Goal: Task Accomplishment & Management: Manage account settings

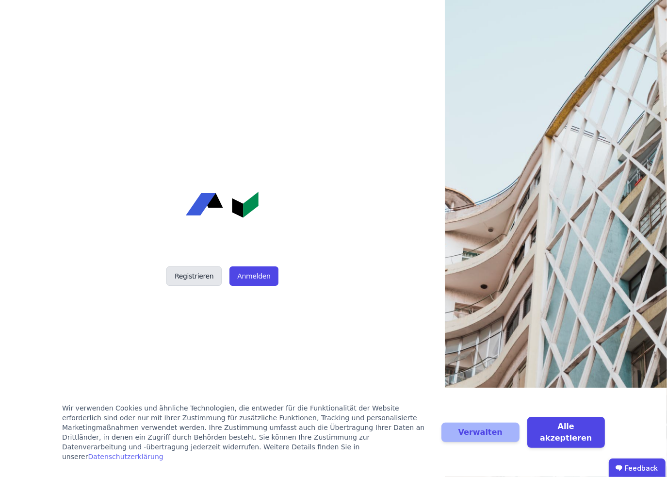
click at [187, 276] on button "Registrieren" at bounding box center [193, 275] width 55 height 19
click at [254, 269] on button "Anmelden" at bounding box center [253, 275] width 48 height 19
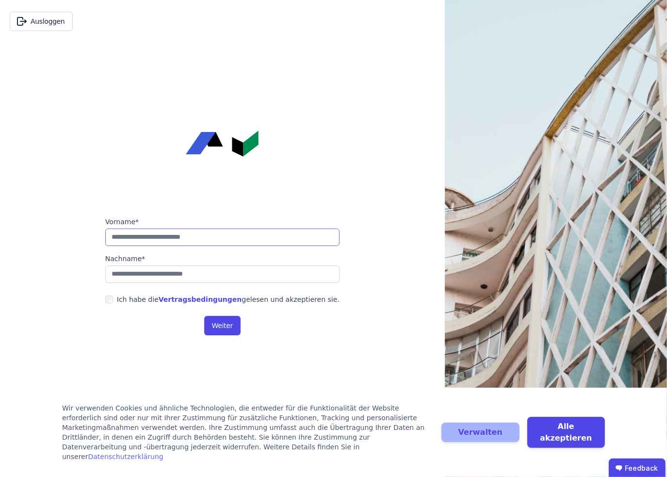
click at [189, 240] on input "string" at bounding box center [222, 236] width 234 height 17
type input "**********"
click at [226, 325] on button "Weiter" at bounding box center [222, 325] width 36 height 19
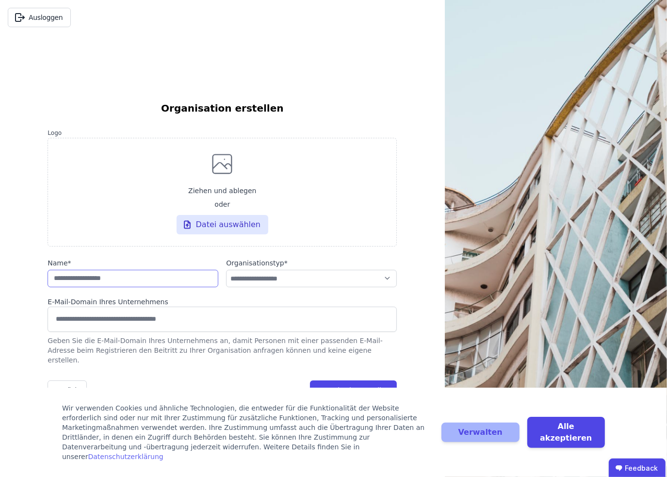
click at [89, 287] on input "string" at bounding box center [133, 278] width 171 height 17
type input "******"
click at [348, 273] on div "**********" at bounding box center [311, 273] width 171 height 31
click at [342, 286] on select "**********" at bounding box center [311, 278] width 171 height 17
select select "**********"
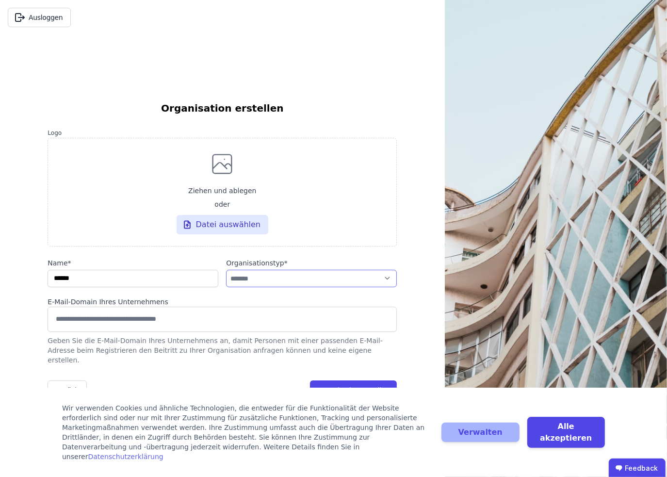
click at [226, 274] on select "**********" at bounding box center [311, 278] width 171 height 17
click at [68, 326] on input at bounding box center [222, 319] width 336 height 16
click at [344, 385] on button "Organisation erstellen" at bounding box center [353, 389] width 87 height 19
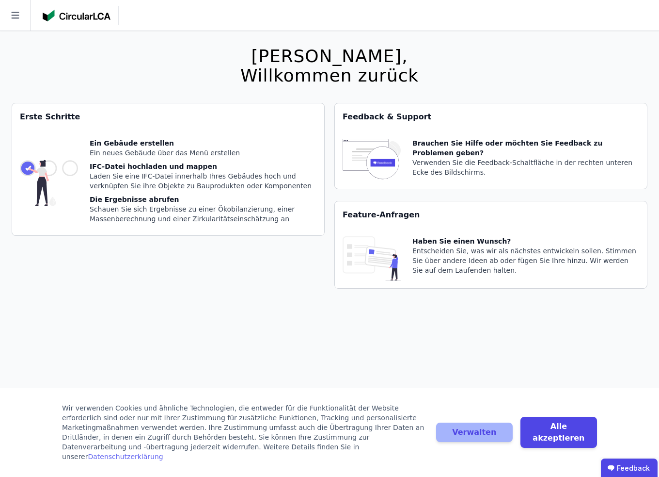
click at [145, 175] on div "Laden Sie eine IFC-Datei innerhalb Ihres Gebäudes hoch und verknüpfen Sie ihre …" at bounding box center [203, 180] width 227 height 19
click at [549, 433] on button "Alle akzeptieren" at bounding box center [559, 431] width 77 height 31
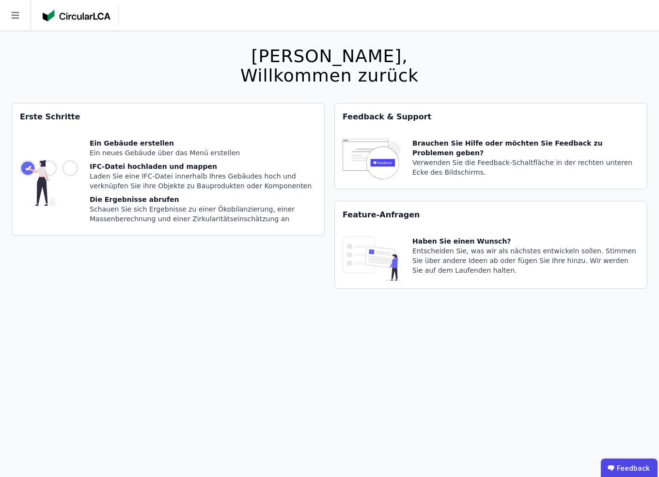
click at [99, 174] on div "Laden Sie eine IFC-Datei innerhalb Ihres Gebäudes hoch und verknüpfen Sie ihre …" at bounding box center [203, 180] width 227 height 19
click at [15, 19] on icon at bounding box center [15, 15] width 31 height 31
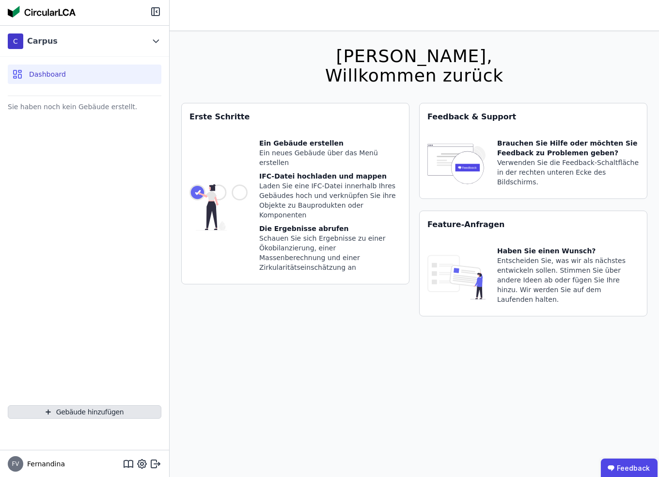
click at [95, 412] on button "Gebäude hinzufügen" at bounding box center [85, 412] width 154 height 14
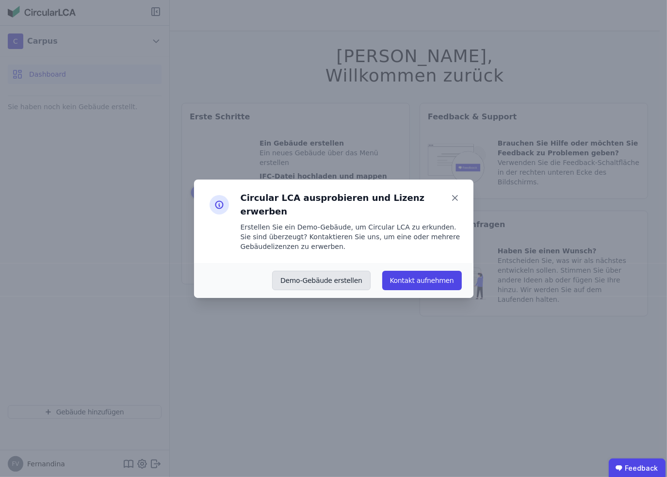
click at [329, 278] on button "Demo-Gebäude erstellen" at bounding box center [321, 279] width 98 height 19
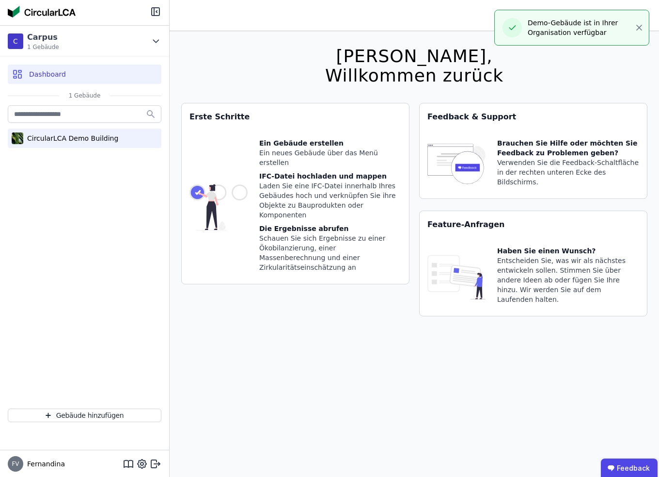
click at [77, 134] on div "CircularLCA Demo Building" at bounding box center [70, 138] width 95 height 10
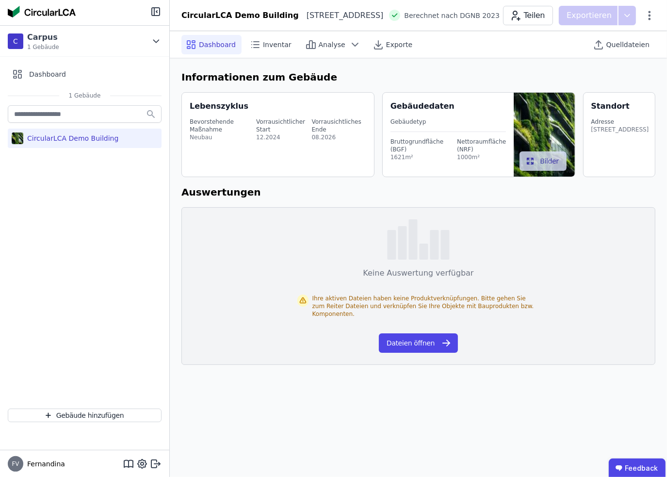
click at [522, 129] on img at bounding box center [543, 135] width 61 height 84
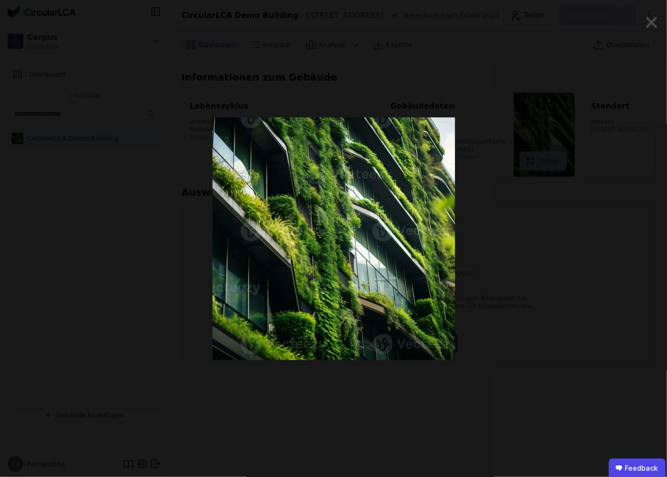
click at [649, 28] on span "×" at bounding box center [651, 21] width 16 height 29
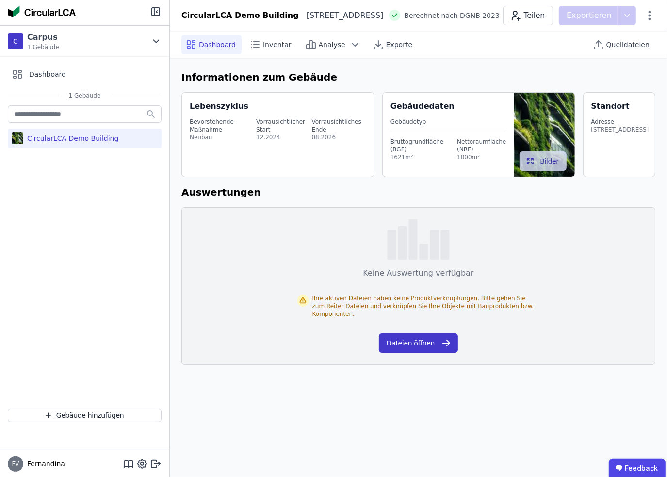
click at [410, 337] on button "Dateien öffnen" at bounding box center [418, 342] width 79 height 19
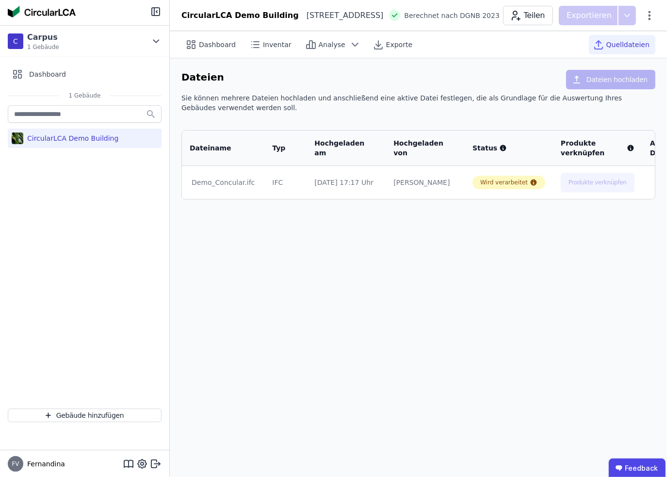
click at [224, 181] on div "Demo_Concular.ifc" at bounding box center [222, 182] width 63 height 10
click at [325, 40] on span "Analyse" at bounding box center [331, 45] width 27 height 10
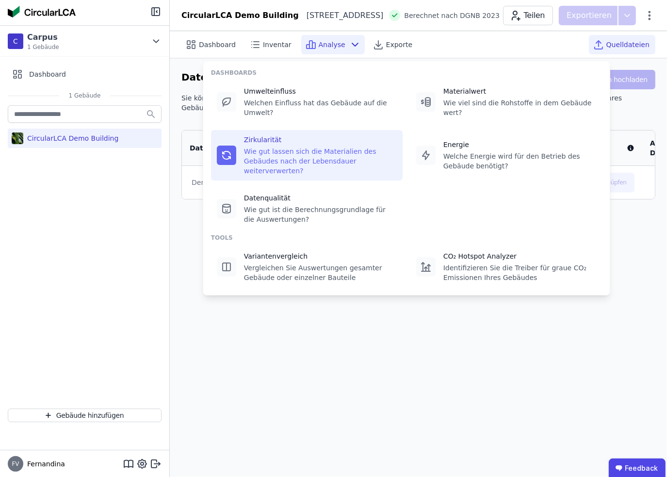
click at [285, 156] on div "Wie gut lassen sich die Materialien des Gebäudes nach der Lebensdauer weiterver…" at bounding box center [320, 160] width 153 height 29
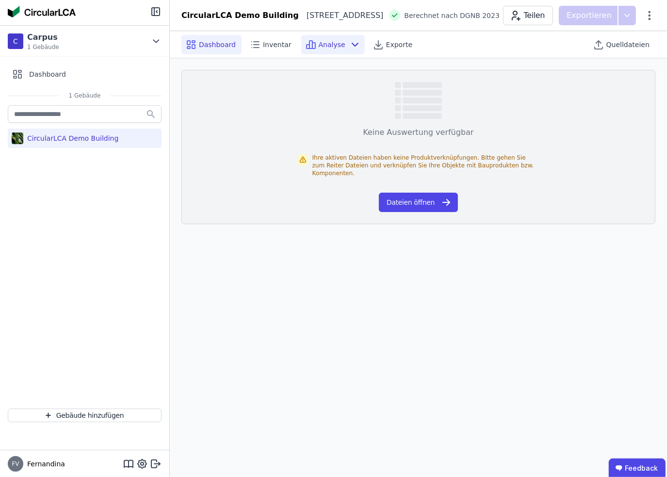
click at [199, 44] on span "Dashboard" at bounding box center [217, 45] width 37 height 10
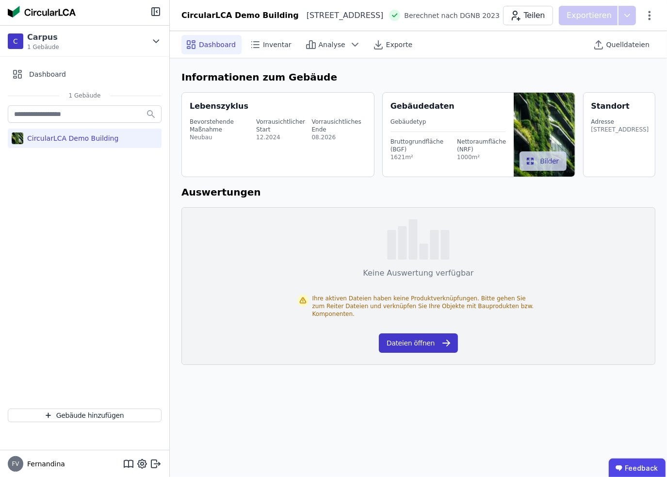
click at [416, 335] on button "Dateien öffnen" at bounding box center [418, 342] width 79 height 19
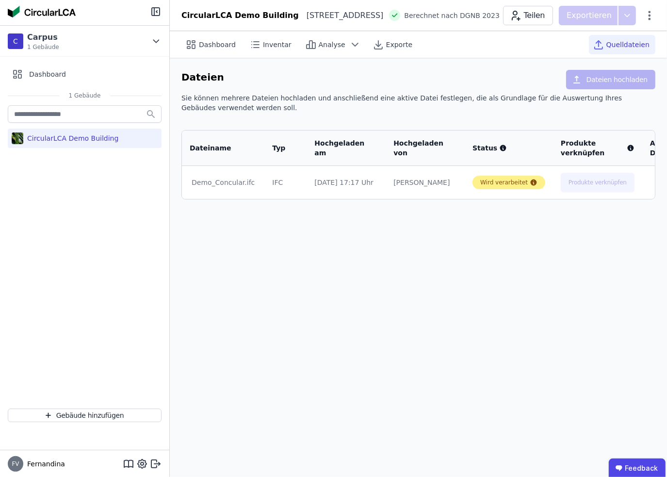
click at [480, 183] on div "Wird verarbeitet" at bounding box center [504, 182] width 48 height 8
click at [506, 183] on div "Wird verarbeitet" at bounding box center [508, 182] width 73 height 14
click at [444, 345] on div "Dashboard Inventar Analyse Exporte Quelldateien Dateien Dateien hochladen Sie k…" at bounding box center [418, 253] width 497 height 445
click at [630, 47] on span "Quelldateien" at bounding box center [627, 45] width 43 height 10
click at [333, 38] on div "Analyse" at bounding box center [333, 44] width 64 height 19
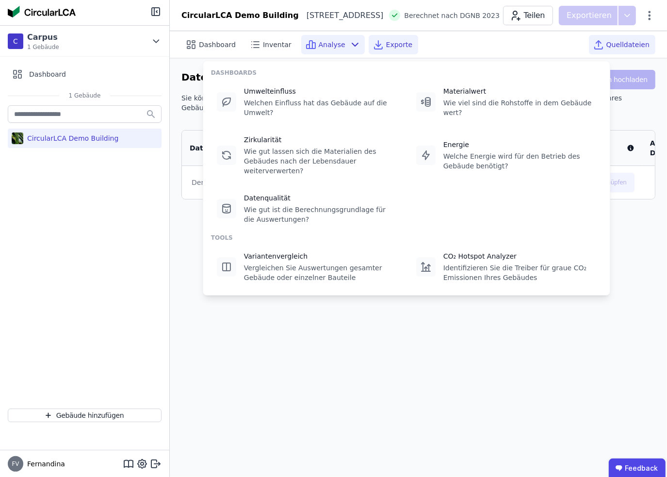
click at [386, 42] on span "Exporte" at bounding box center [399, 45] width 26 height 10
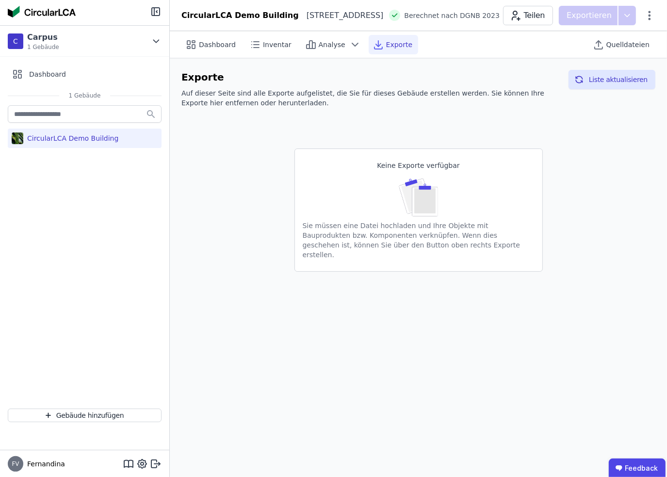
drag, startPoint x: 401, startPoint y: 217, endPoint x: 283, endPoint y: 95, distance: 169.3
click at [400, 215] on div "Keine Exporte verfügbar Sie müssen eine Datei hochladen und Ihre Objekte mit Ba…" at bounding box center [418, 209] width 248 height 123
click at [204, 37] on div "Dashboard" at bounding box center [211, 44] width 60 height 19
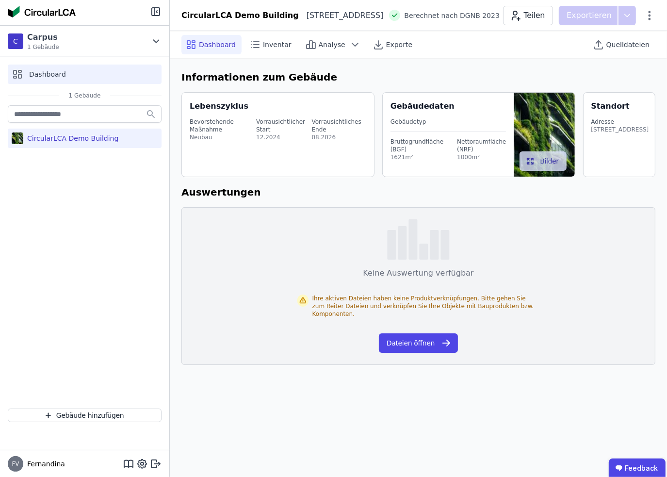
click at [38, 79] on div "Dashboard" at bounding box center [85, 73] width 154 height 19
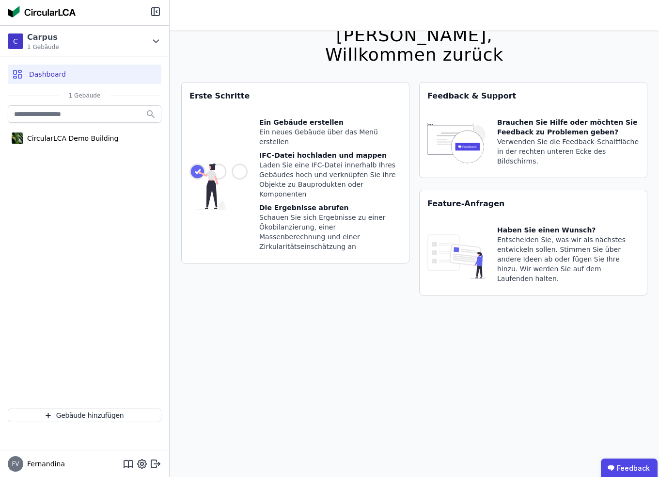
scroll to position [31, 0]
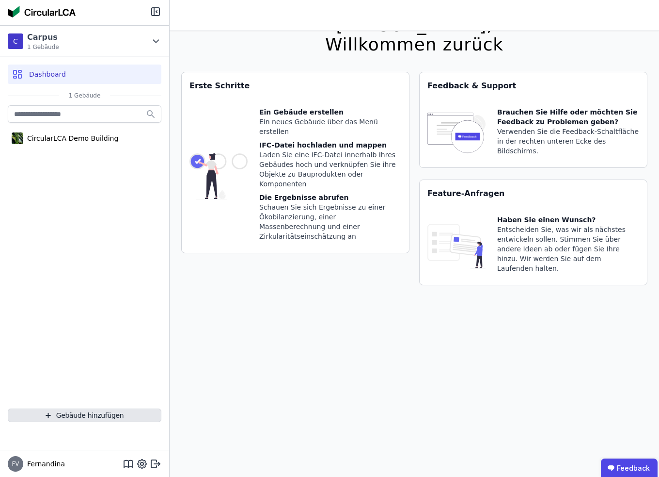
click at [32, 418] on button "Gebäude hinzufügen" at bounding box center [85, 415] width 154 height 14
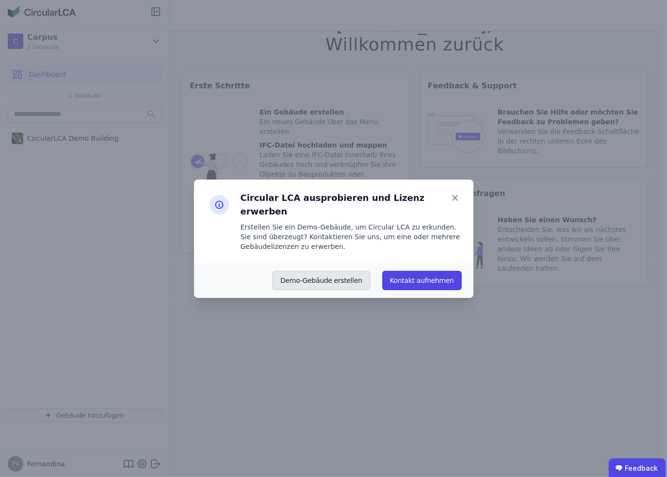
click at [346, 273] on button "Demo-Gebäude erstellen" at bounding box center [321, 279] width 98 height 19
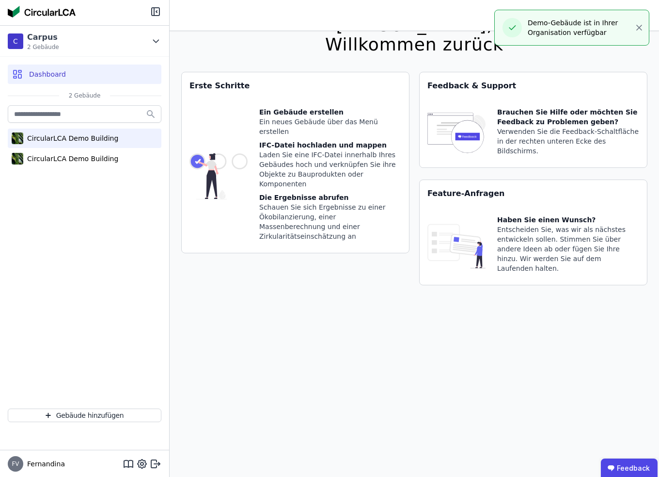
drag, startPoint x: 79, startPoint y: 135, endPoint x: 71, endPoint y: 137, distance: 8.5
click at [71, 137] on div "CircularLCA Demo Building" at bounding box center [70, 138] width 95 height 10
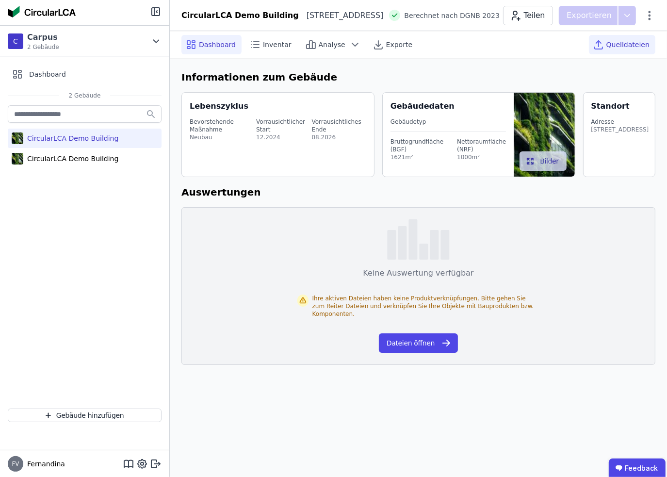
click at [628, 43] on span "Quelldateien" at bounding box center [627, 45] width 43 height 10
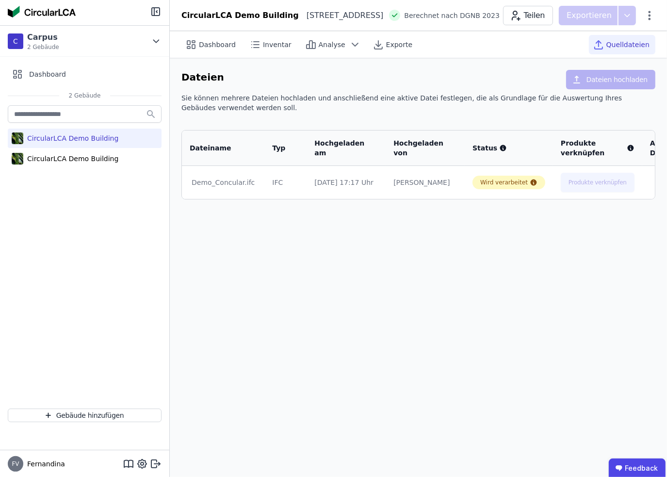
click at [560, 143] on div "Produkte verknüpfen" at bounding box center [597, 147] width 74 height 19
click at [479, 176] on div "Wird verarbeitet" at bounding box center [508, 182] width 73 height 14
click at [393, 186] on div "[PERSON_NAME]" at bounding box center [425, 182] width 64 height 10
drag, startPoint x: 311, startPoint y: 184, endPoint x: 329, endPoint y: 193, distance: 20.6
click at [314, 183] on div "[DATE] 17:17 Uhr" at bounding box center [346, 182] width 64 height 10
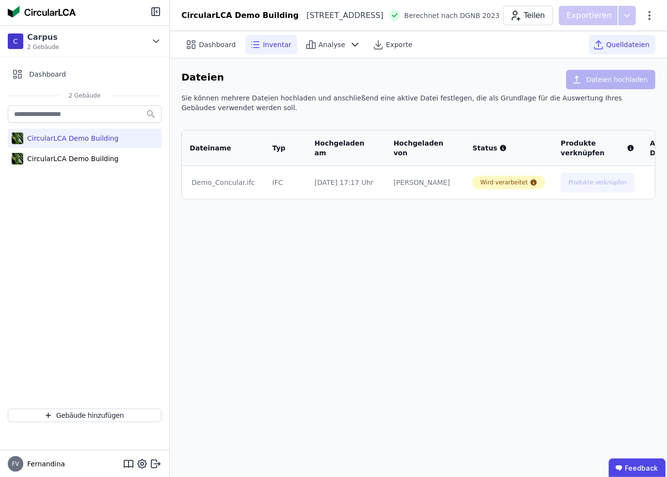
click at [270, 40] on span "Inventar" at bounding box center [277, 45] width 29 height 10
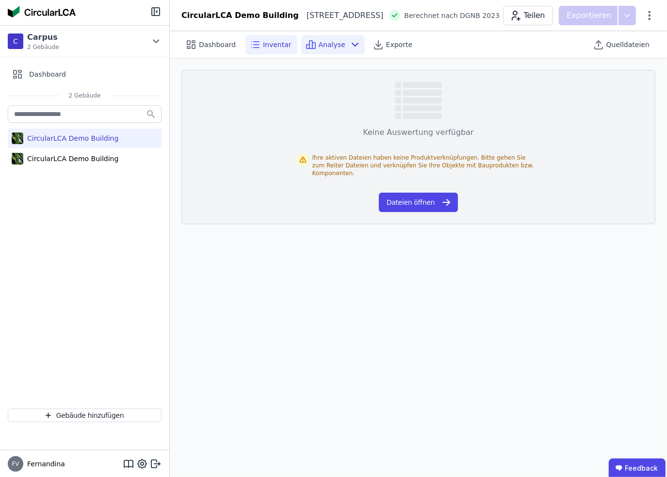
click at [322, 42] on span "Analyse" at bounding box center [331, 45] width 27 height 10
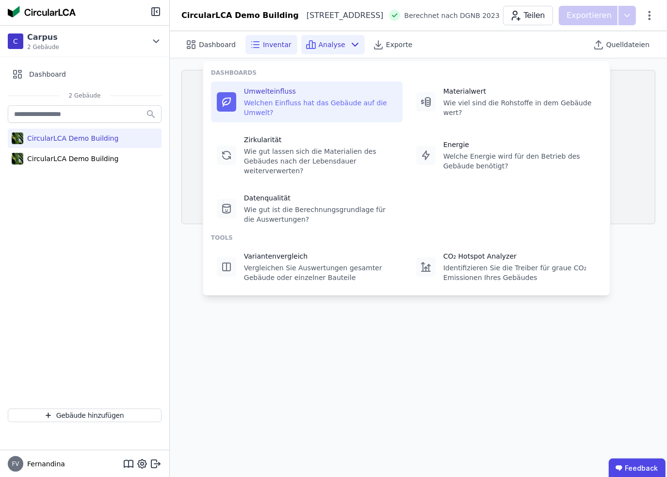
click at [290, 95] on div "Umwelteinfluss" at bounding box center [320, 91] width 153 height 10
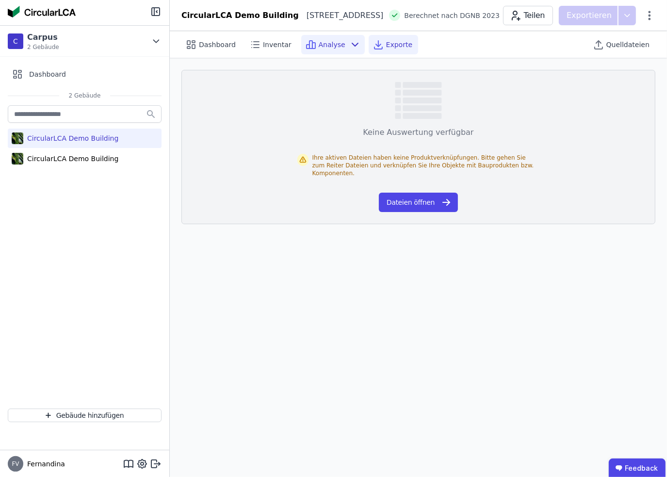
click at [394, 51] on div "Exporte" at bounding box center [392, 44] width 49 height 19
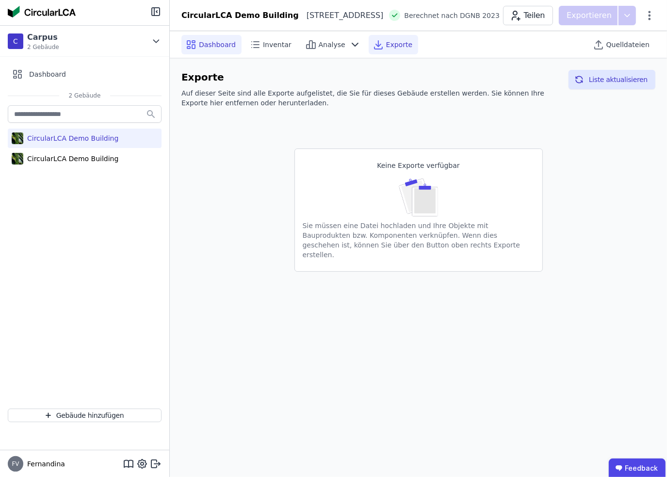
click at [217, 47] on span "Dashboard" at bounding box center [217, 45] width 37 height 10
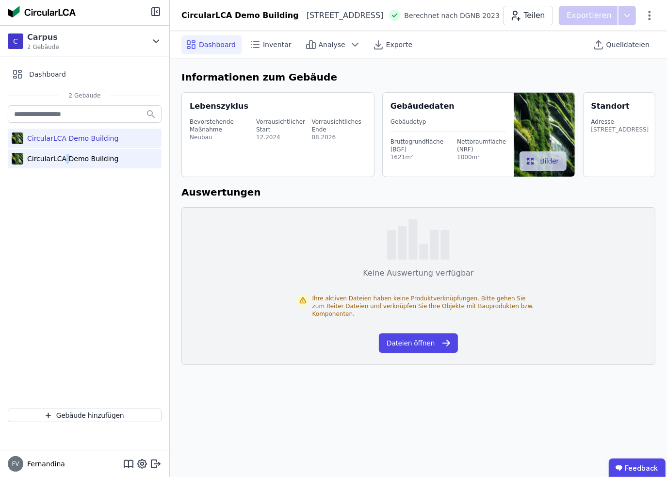
click at [64, 156] on div "CircularLCA Demo Building" at bounding box center [70, 159] width 95 height 10
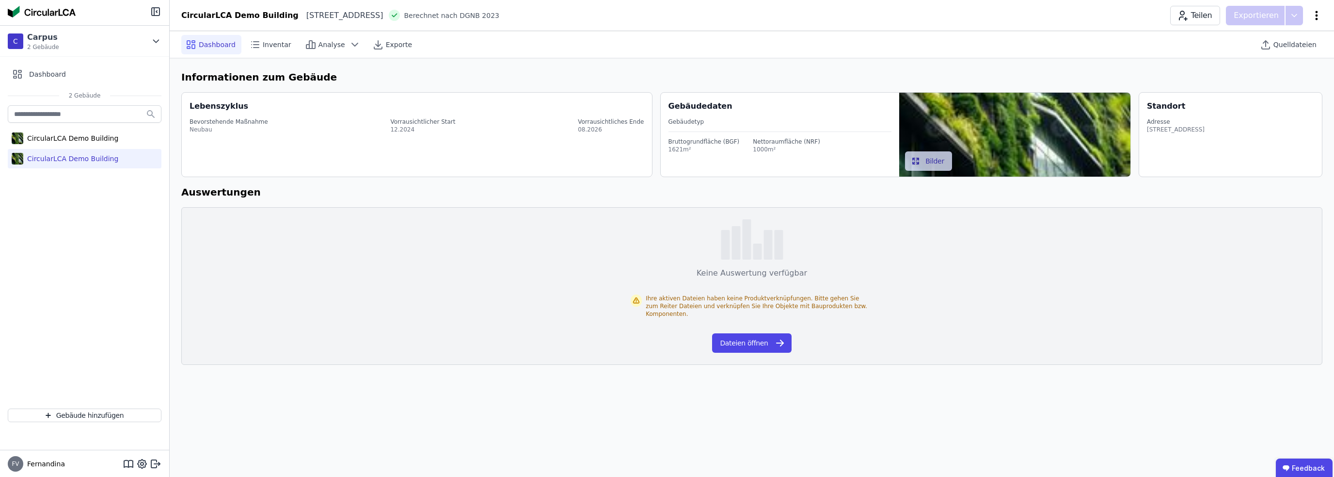
click at [666, 13] on icon at bounding box center [1317, 16] width 12 height 12
click at [666, 36] on span "Gebäude bearbeiten" at bounding box center [1271, 38] width 70 height 10
select select "*"
select select "**********"
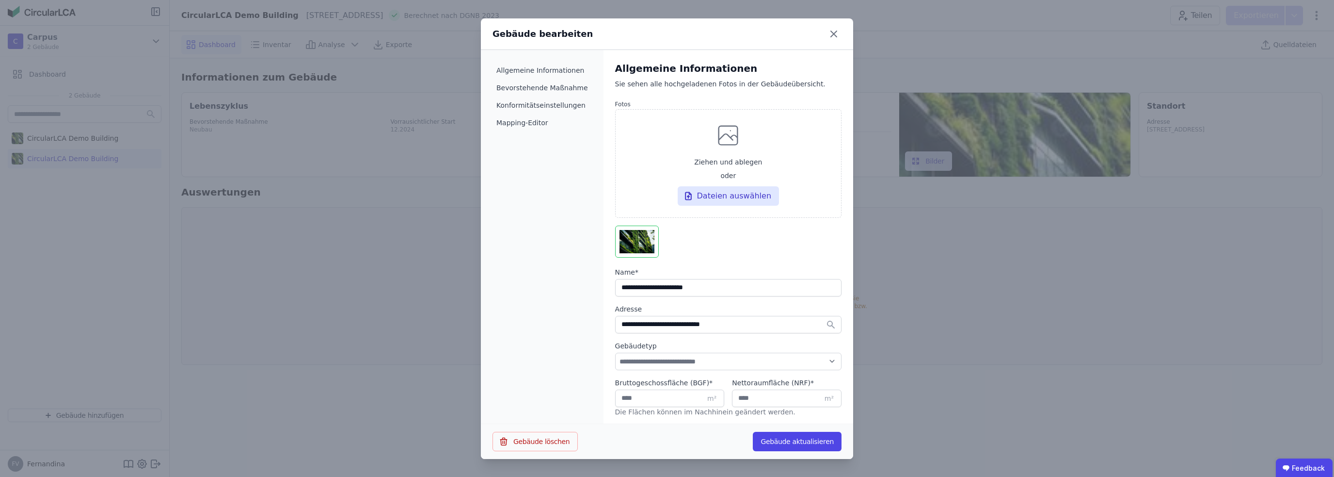
click at [666, 240] on div at bounding box center [728, 243] width 226 height 36
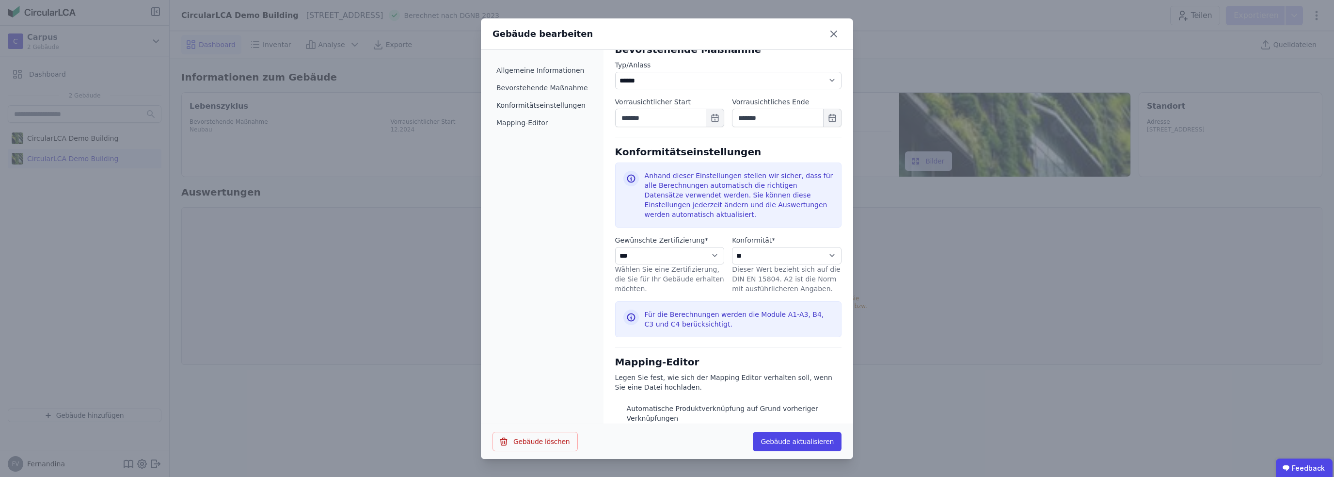
scroll to position [417, 0]
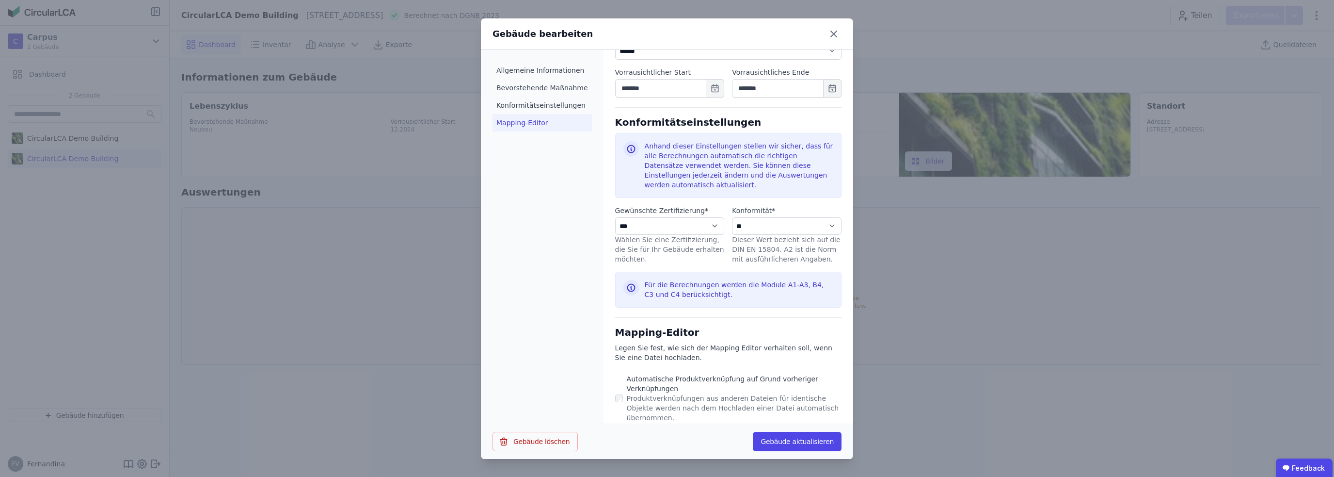
click at [523, 124] on li "Mapping-Editor" at bounding box center [542, 122] width 99 height 17
click at [666, 442] on button "Gebäude aktualisieren" at bounding box center [797, 440] width 89 height 19
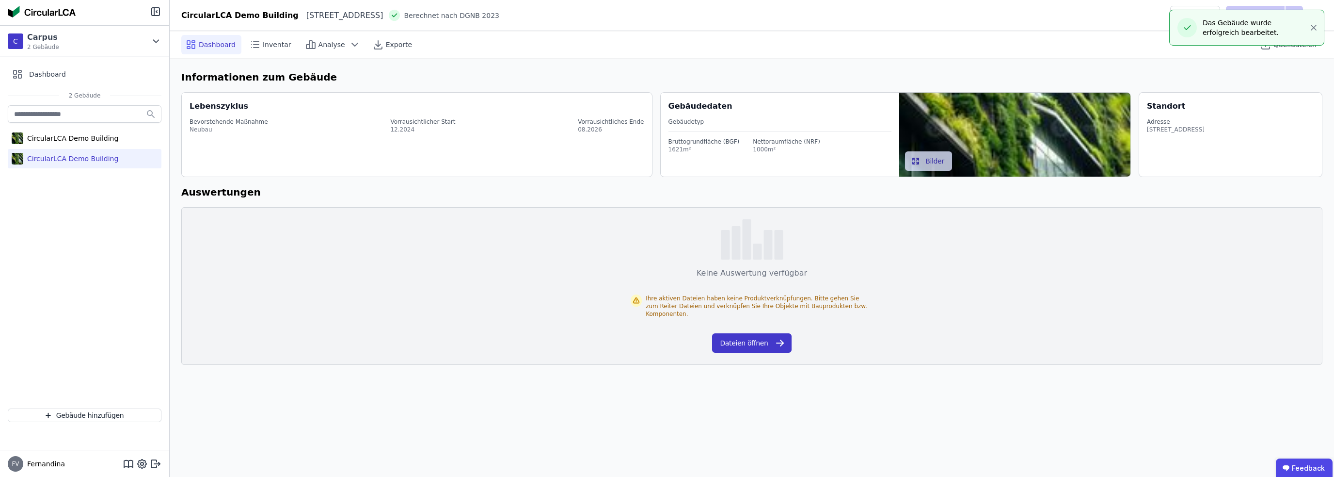
click at [666, 333] on button "Dateien öffnen" at bounding box center [751, 342] width 79 height 19
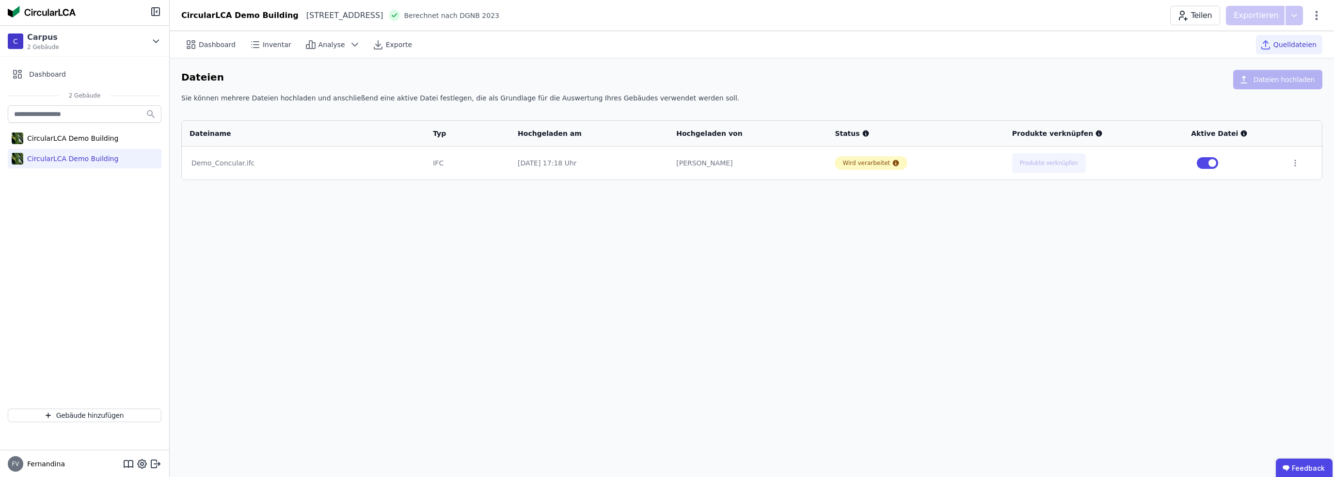
click at [524, 326] on div "Dashboard Inventar Analyse Exporte Quelldateien Dateien Dateien hochladen Sie k…" at bounding box center [752, 253] width 1164 height 445
